Goal: Task Accomplishment & Management: Manage account settings

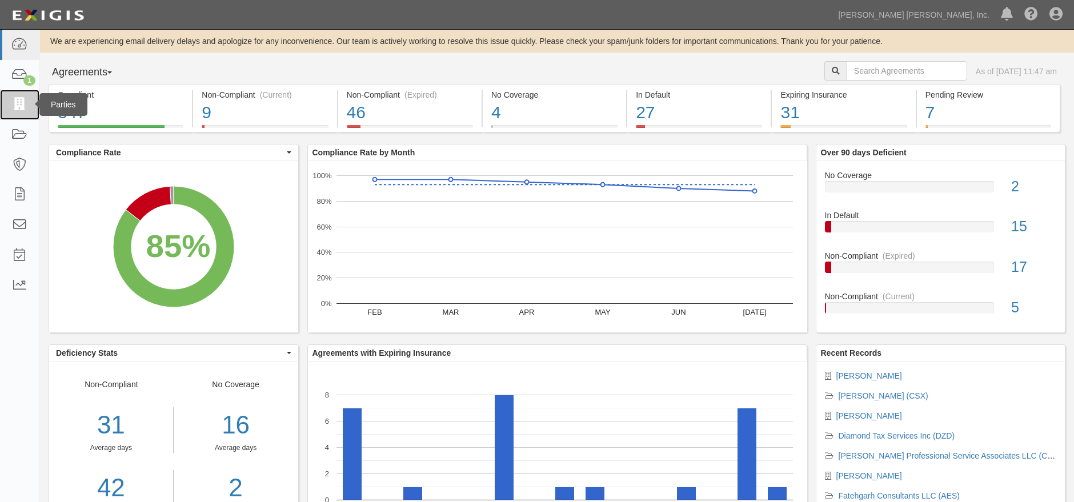
click at [16, 109] on icon at bounding box center [19, 104] width 16 height 13
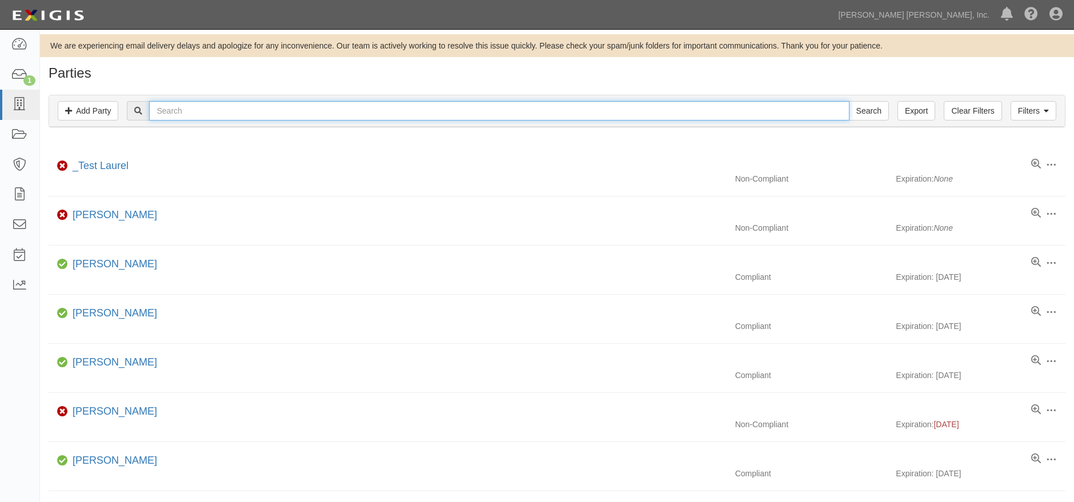
click at [424, 115] on input "text" at bounding box center [499, 110] width 700 height 19
type input "goodadvice"
click at [849, 101] on input "Search" at bounding box center [869, 110] width 40 height 19
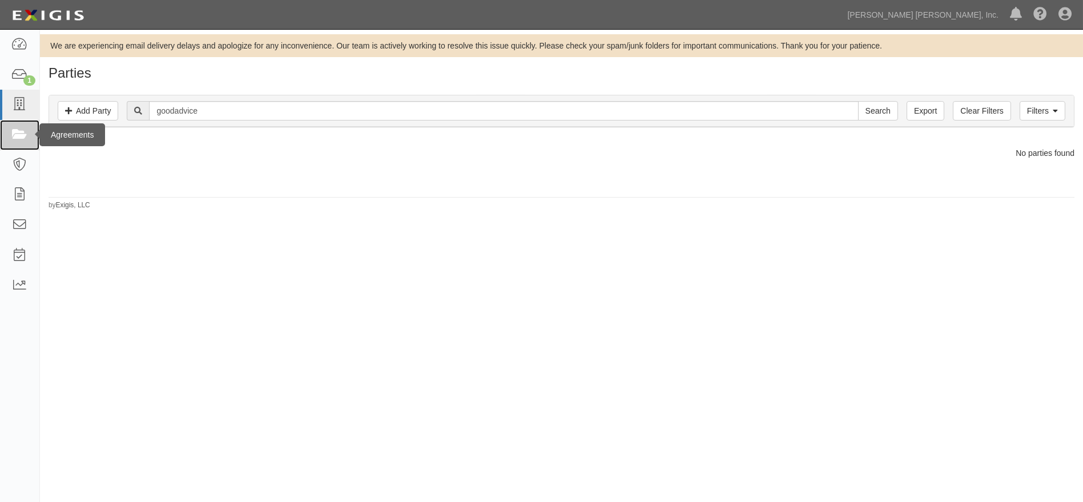
click at [23, 124] on link at bounding box center [19, 135] width 39 height 30
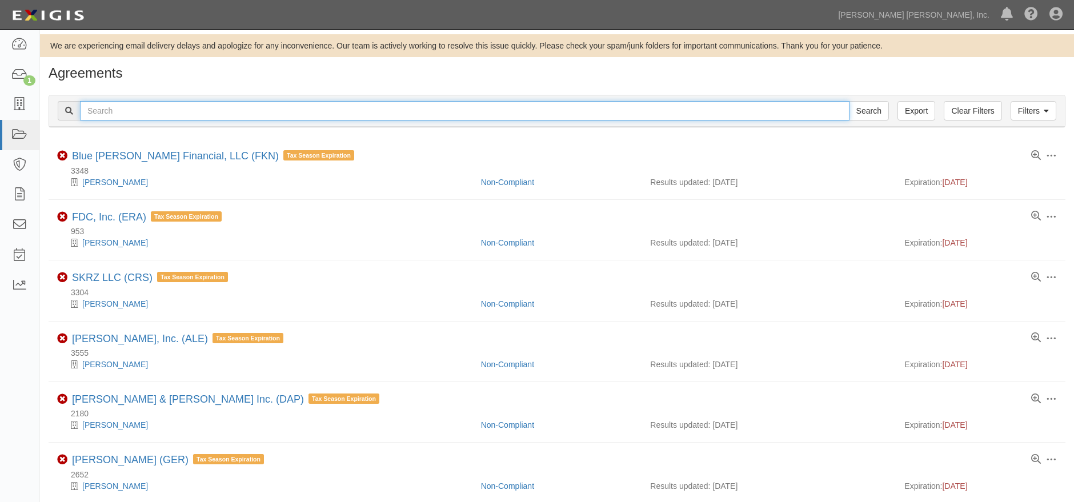
drag, startPoint x: 185, startPoint y: 113, endPoint x: 194, endPoint y: 112, distance: 9.2
click at [186, 113] on input "text" at bounding box center [464, 110] width 769 height 19
type input "cfy"
click at [849, 101] on input "Search" at bounding box center [869, 110] width 40 height 19
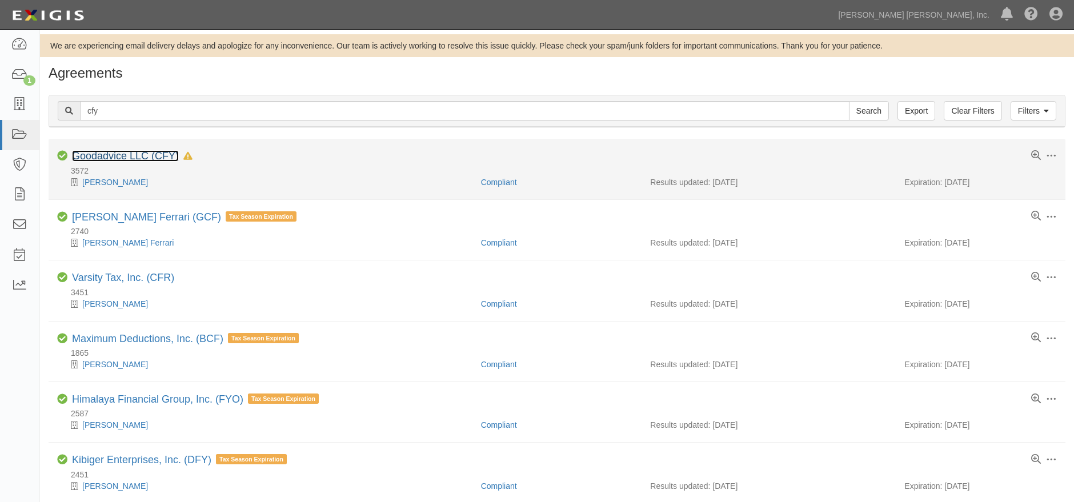
click at [143, 156] on link "Goodadvice LLC (CFY)" at bounding box center [125, 155] width 107 height 11
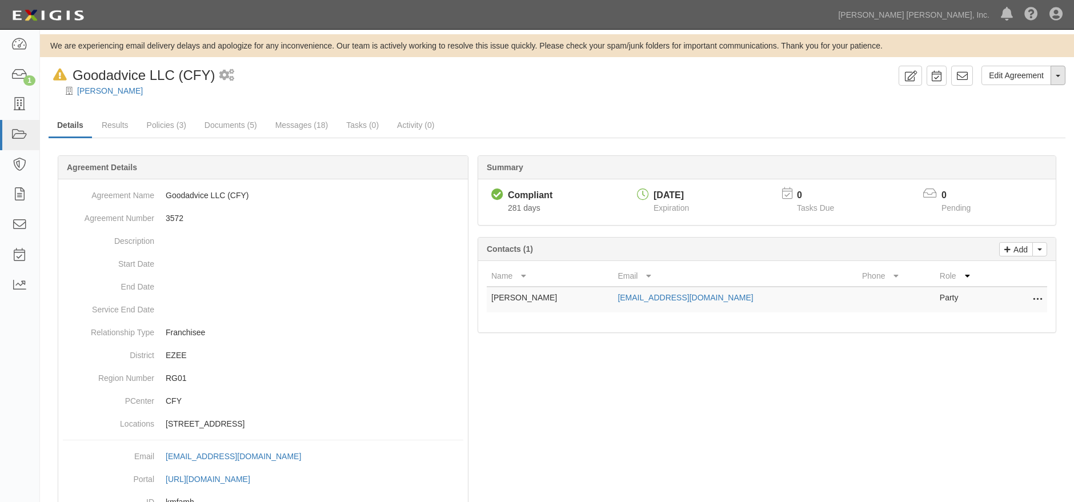
click at [1059, 72] on button "Toggle Agreement Dropdown" at bounding box center [1057, 75] width 15 height 19
click at [1015, 114] on link "Archive Agreement" at bounding box center [1018, 112] width 93 height 15
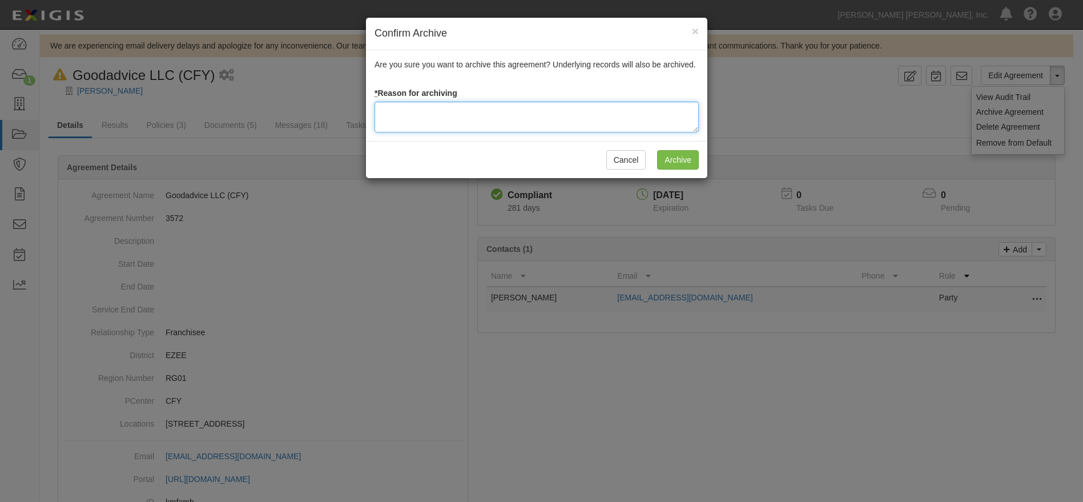
click at [479, 117] on textarea at bounding box center [537, 117] width 324 height 31
type textarea "Franchisee sold to corporate"
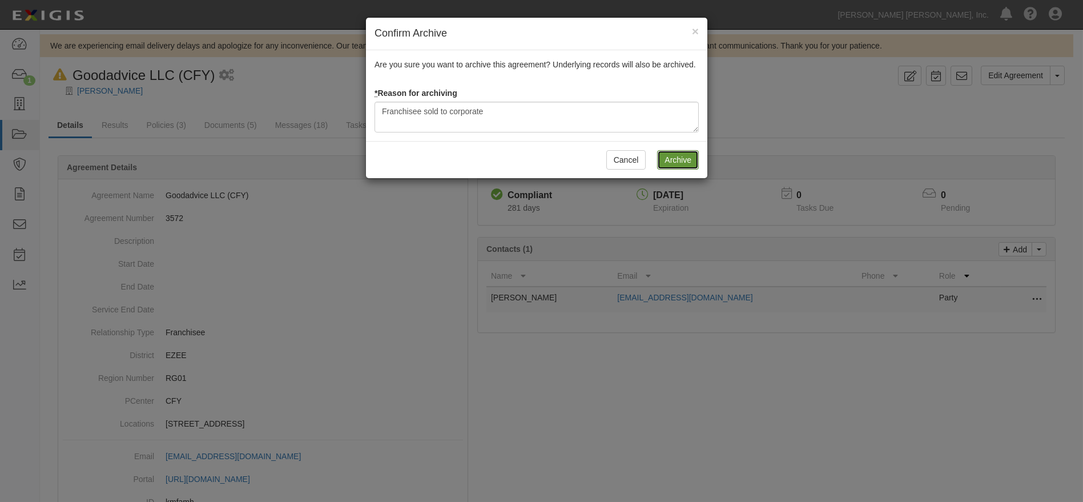
click at [695, 157] on input "Archive" at bounding box center [678, 159] width 42 height 19
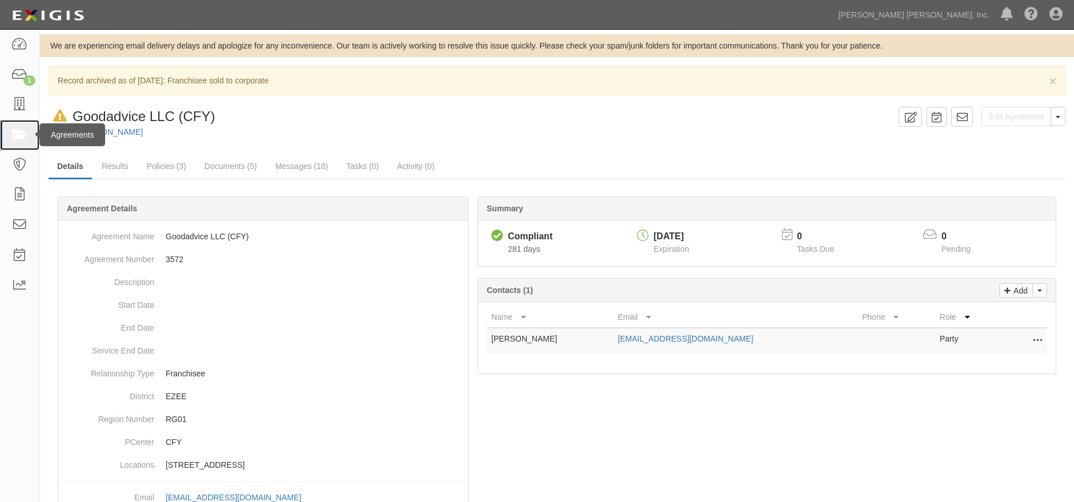
click at [19, 136] on icon at bounding box center [19, 134] width 16 height 13
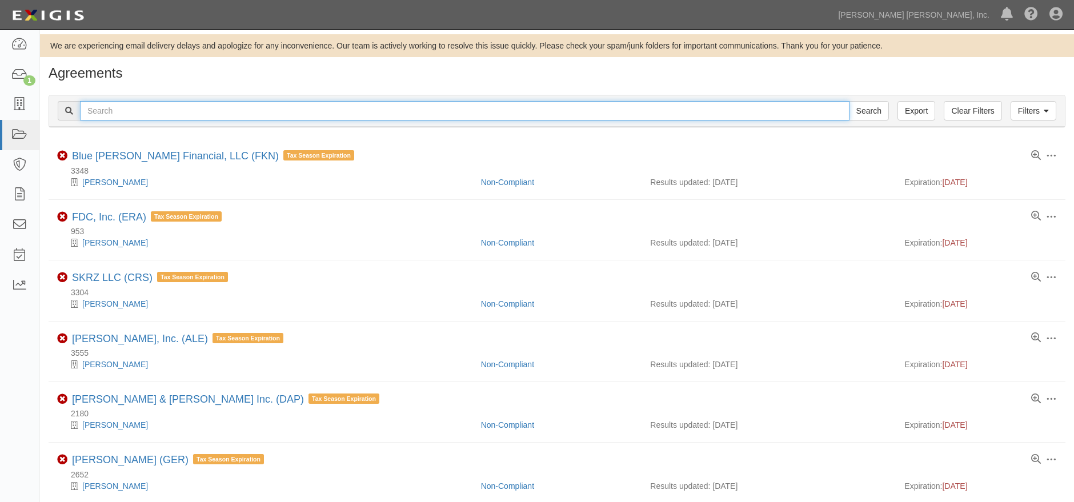
click at [228, 116] on input "text" at bounding box center [464, 110] width 769 height 19
type input "efo"
click at [849, 101] on input "Search" at bounding box center [869, 110] width 40 height 19
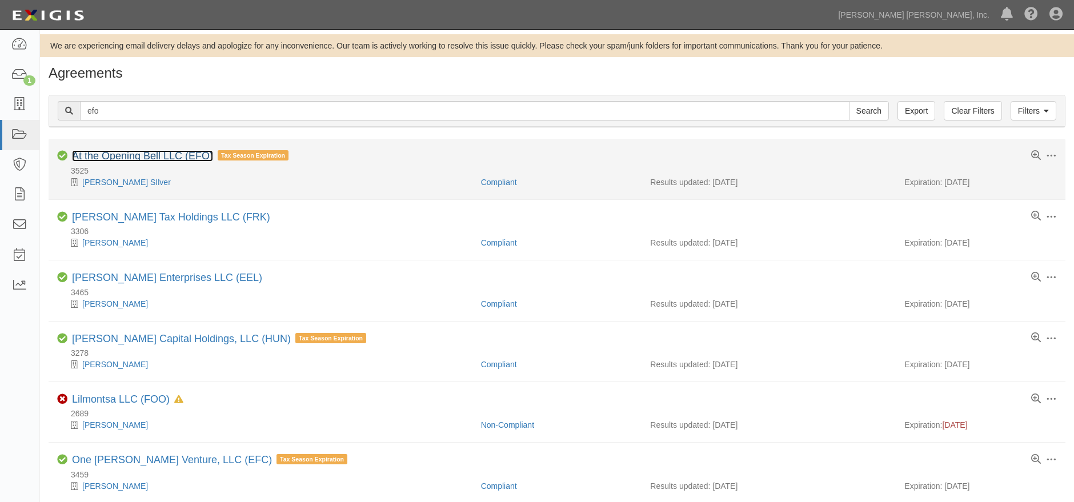
click at [148, 152] on link "At the Opening Bell LLC (EFO)" at bounding box center [142, 155] width 141 height 11
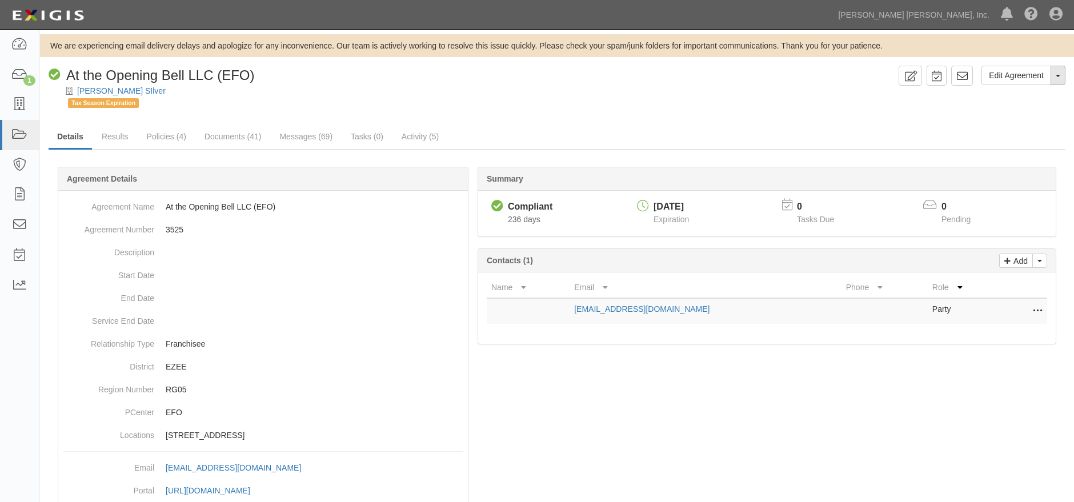
click at [1061, 75] on button "Toggle Agreement Dropdown" at bounding box center [1057, 75] width 15 height 19
click at [1032, 115] on link "Archive Agreement" at bounding box center [1019, 112] width 90 height 15
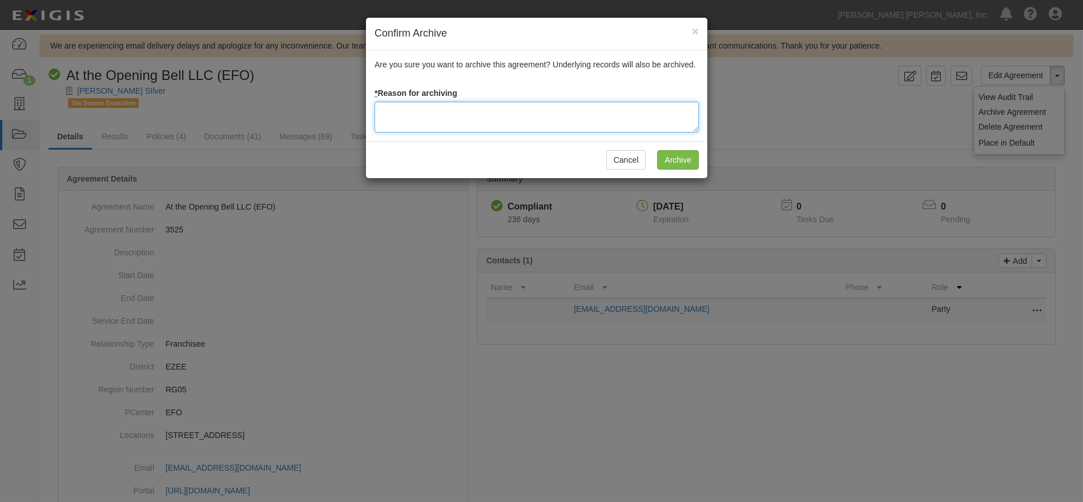
click at [460, 112] on textarea at bounding box center [537, 117] width 324 height 31
type textarea "Franchisee sold to corporate"
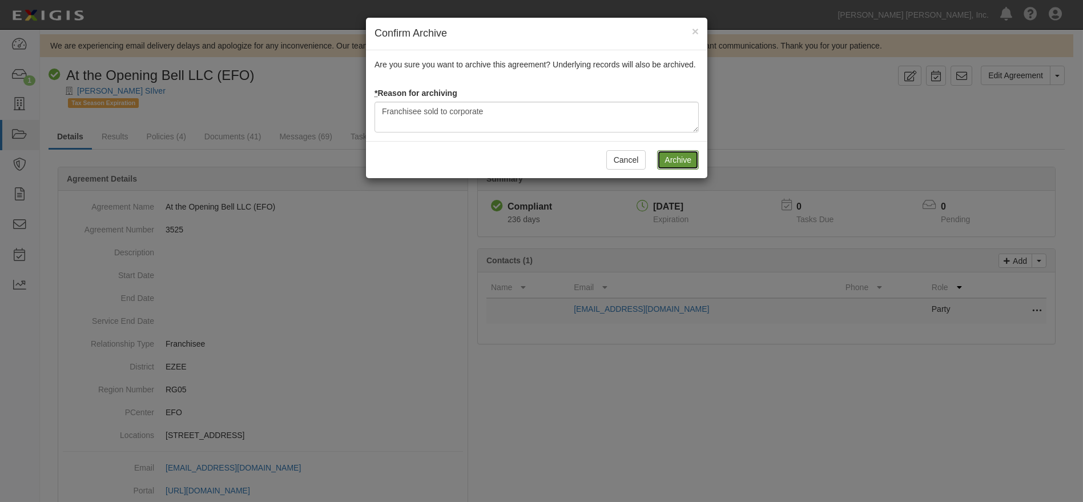
click at [678, 163] on input "Archive" at bounding box center [678, 159] width 42 height 19
